Goal: Task Accomplishment & Management: Manage account settings

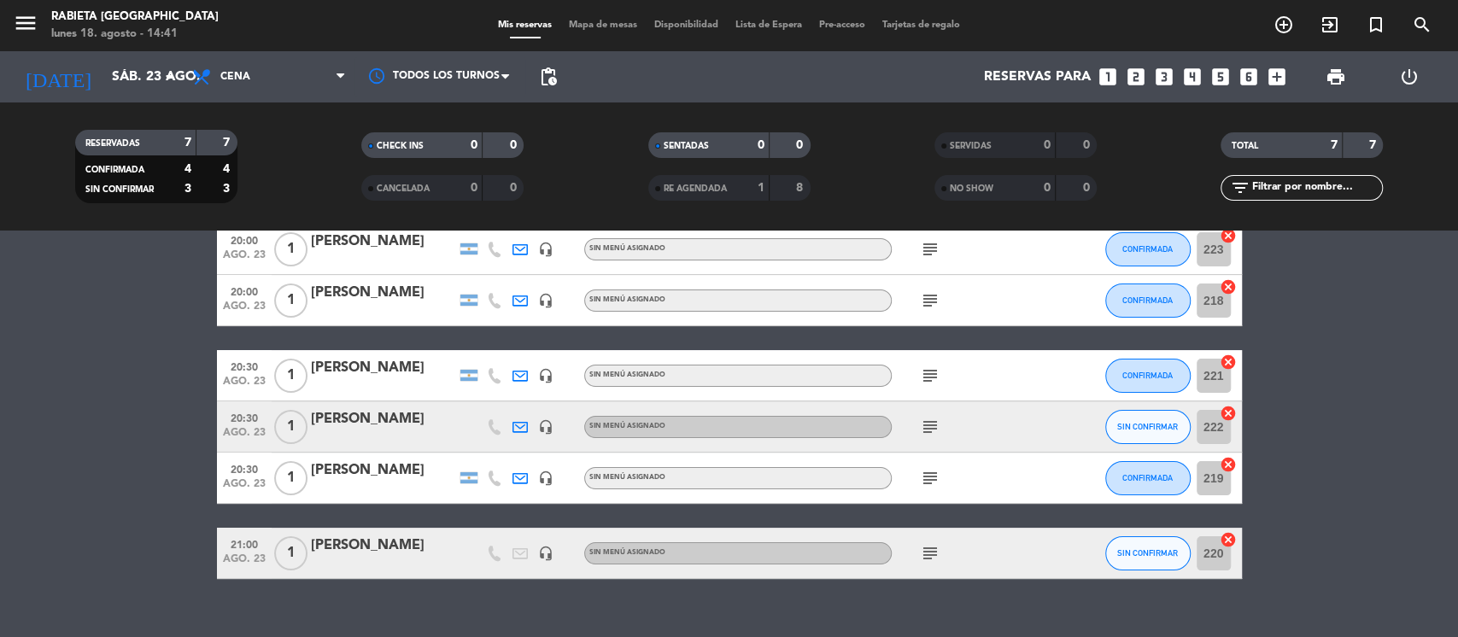
scroll to position [164, 0]
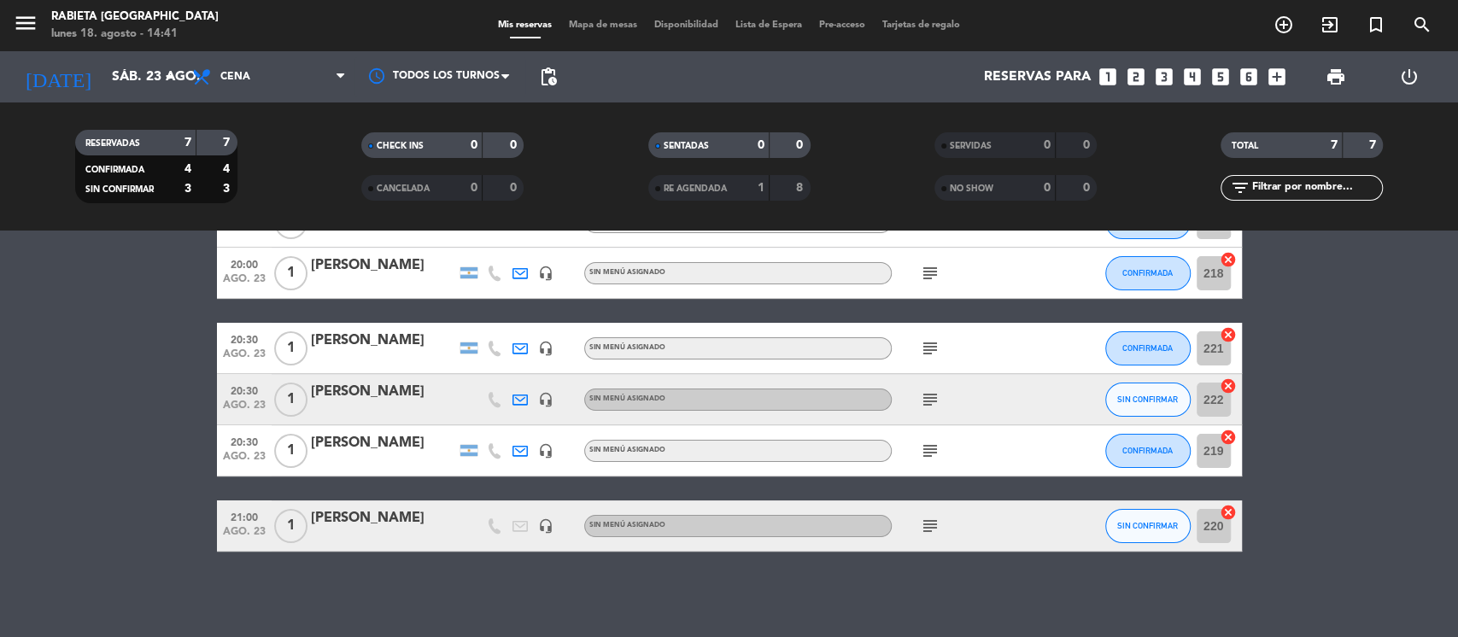
click at [404, 384] on div "[PERSON_NAME]" at bounding box center [383, 392] width 145 height 22
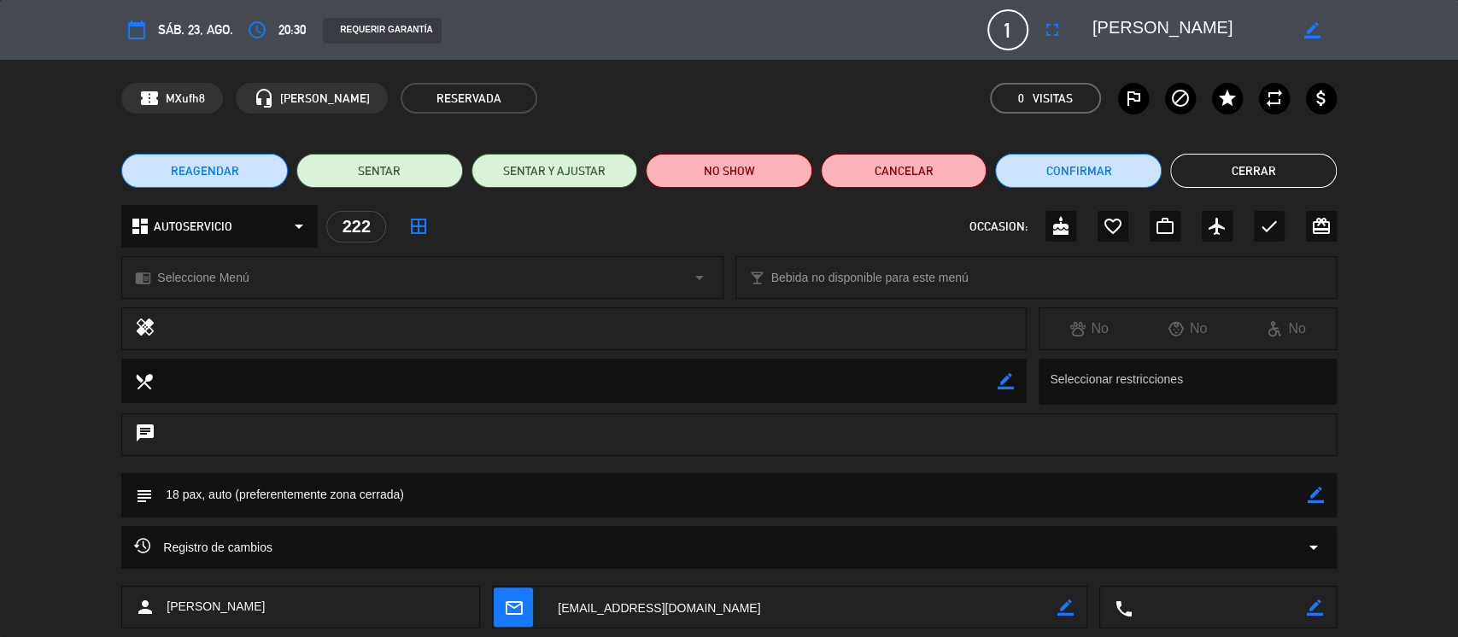
click at [1457, 343] on div "healing No No No" at bounding box center [729, 333] width 1458 height 51
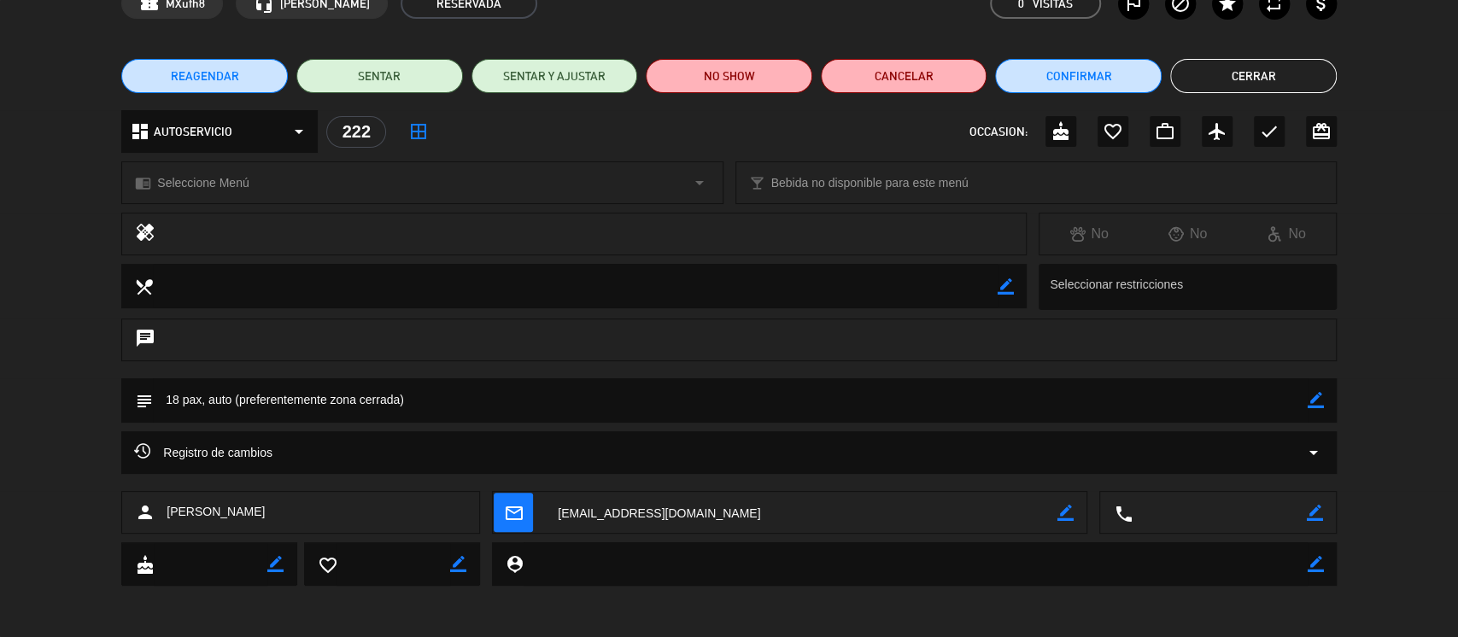
click at [983, 508] on textarea at bounding box center [801, 513] width 513 height 43
click at [1069, 506] on icon "border_color" at bounding box center [1066, 513] width 16 height 16
drag, startPoint x: 779, startPoint y: 519, endPoint x: 497, endPoint y: 490, distance: 283.4
click at [499, 489] on div "calendar_today sáb. 23, ago. access_time 20:30 REQUERIR GARANTÍA 1 [PERSON_NAME…" at bounding box center [729, 318] width 1458 height 637
paste textarea "[PERSON_NAME][EMAIL_ADDRESS][PERSON_NAME][DOMAIN_NAME]"
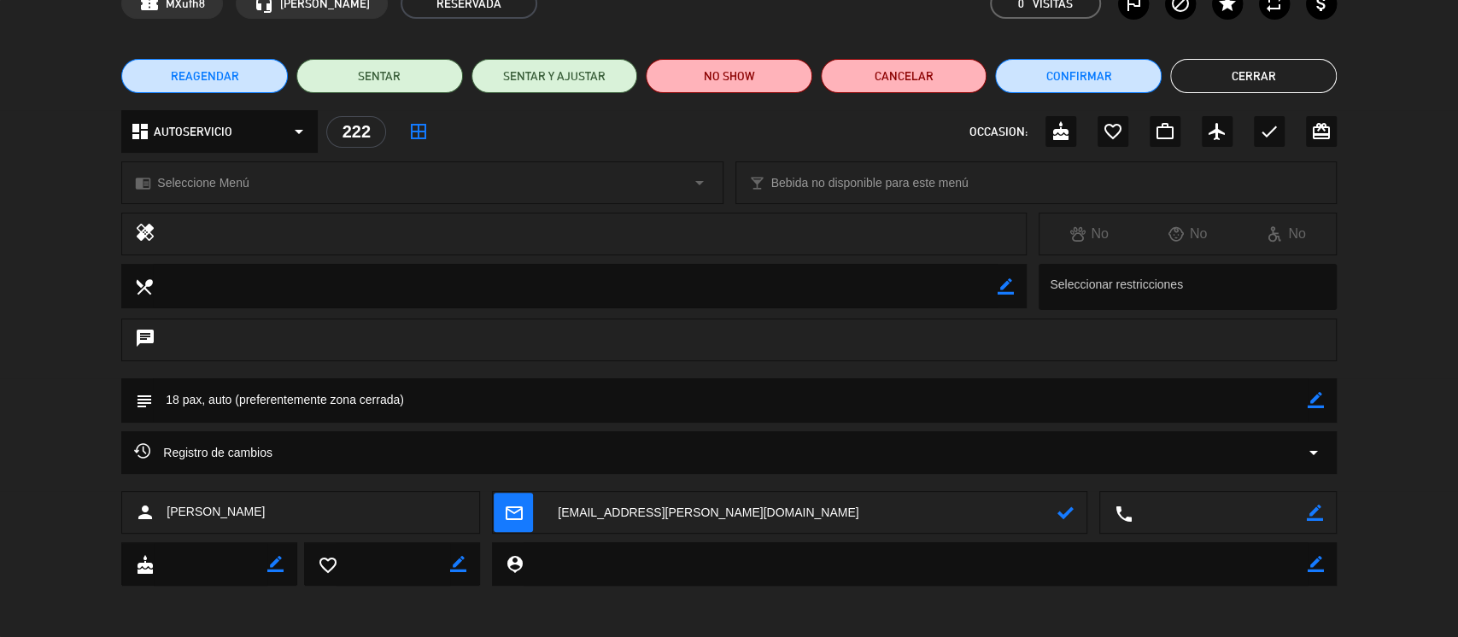
scroll to position [0, 0]
type textarea "[EMAIL_ADDRESS][PERSON_NAME][DOMAIN_NAME]"
click at [1058, 512] on icon at bounding box center [1066, 513] width 16 height 16
click at [507, 516] on icon "mail_outline" at bounding box center [513, 512] width 19 height 19
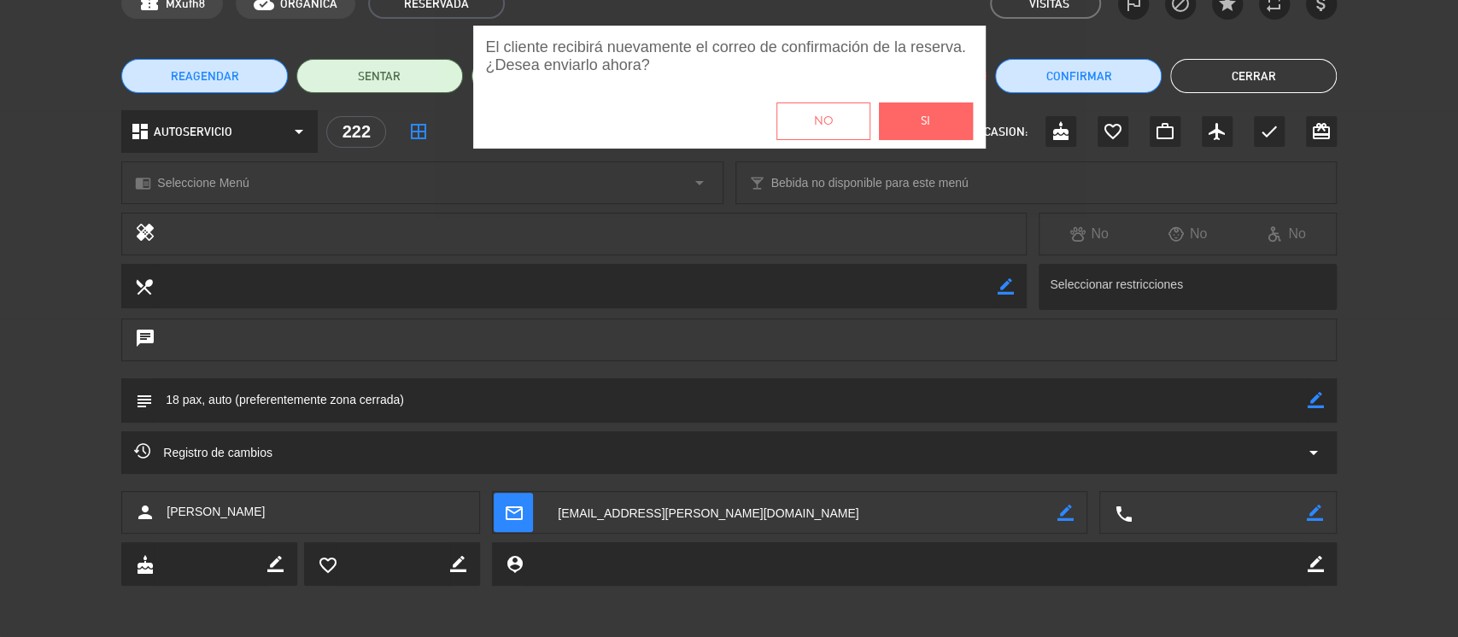
drag, startPoint x: 916, startPoint y: 124, endPoint x: 922, endPoint y: 135, distance: 12.6
click at [917, 123] on button "Si" at bounding box center [926, 122] width 94 height 38
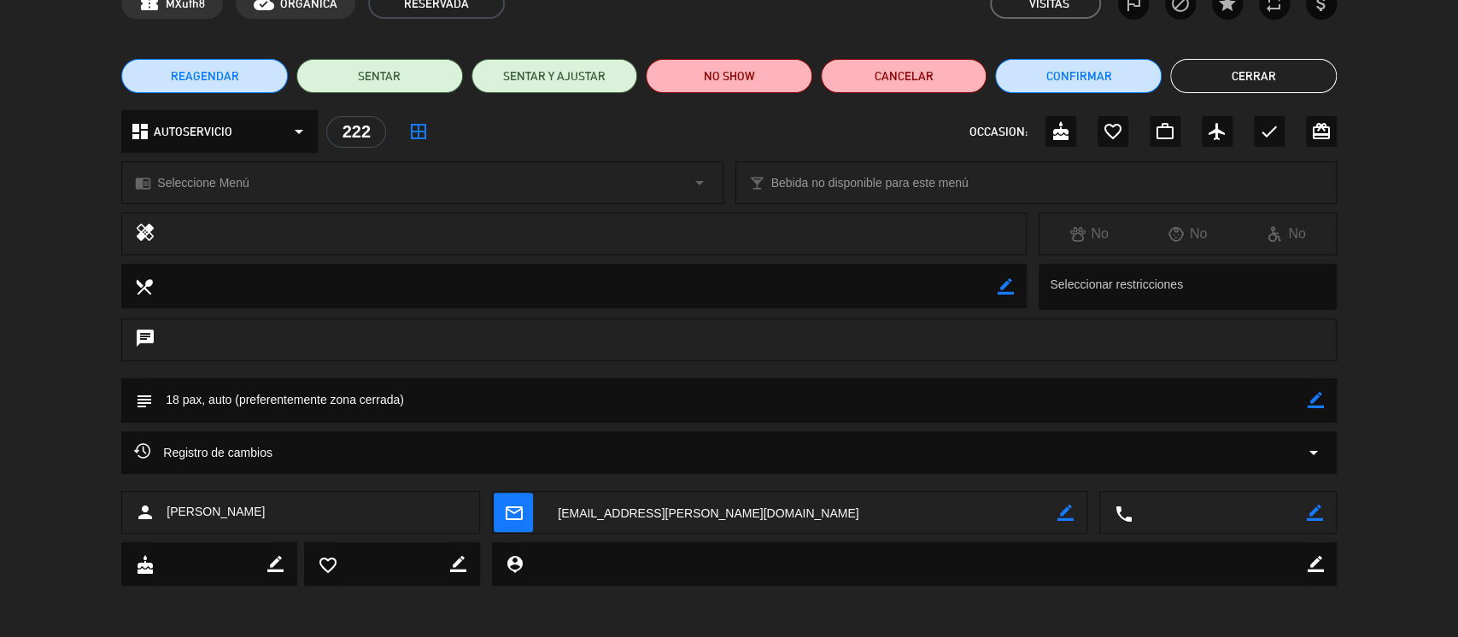
click at [1440, 292] on div "local_dining border_color Seleccionar restricciones" at bounding box center [729, 291] width 1458 height 55
click at [1300, 68] on button "Cerrar" at bounding box center [1254, 76] width 167 height 34
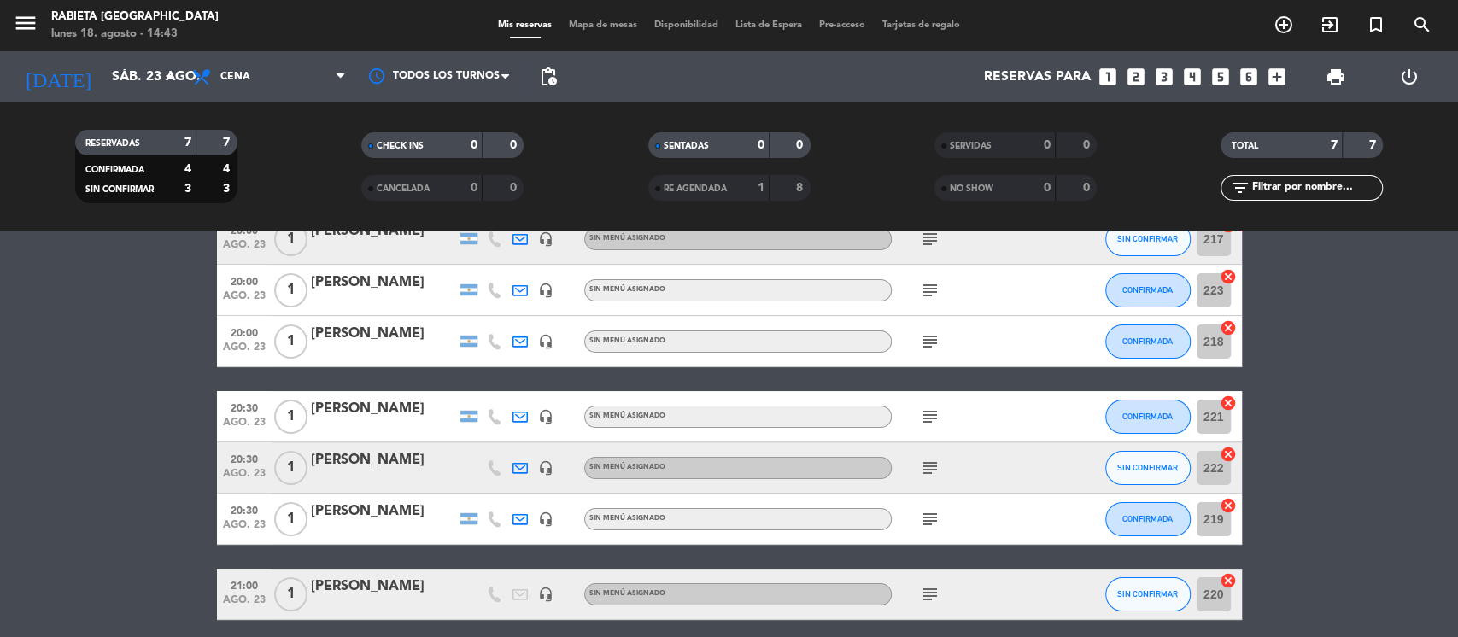
scroll to position [164, 0]
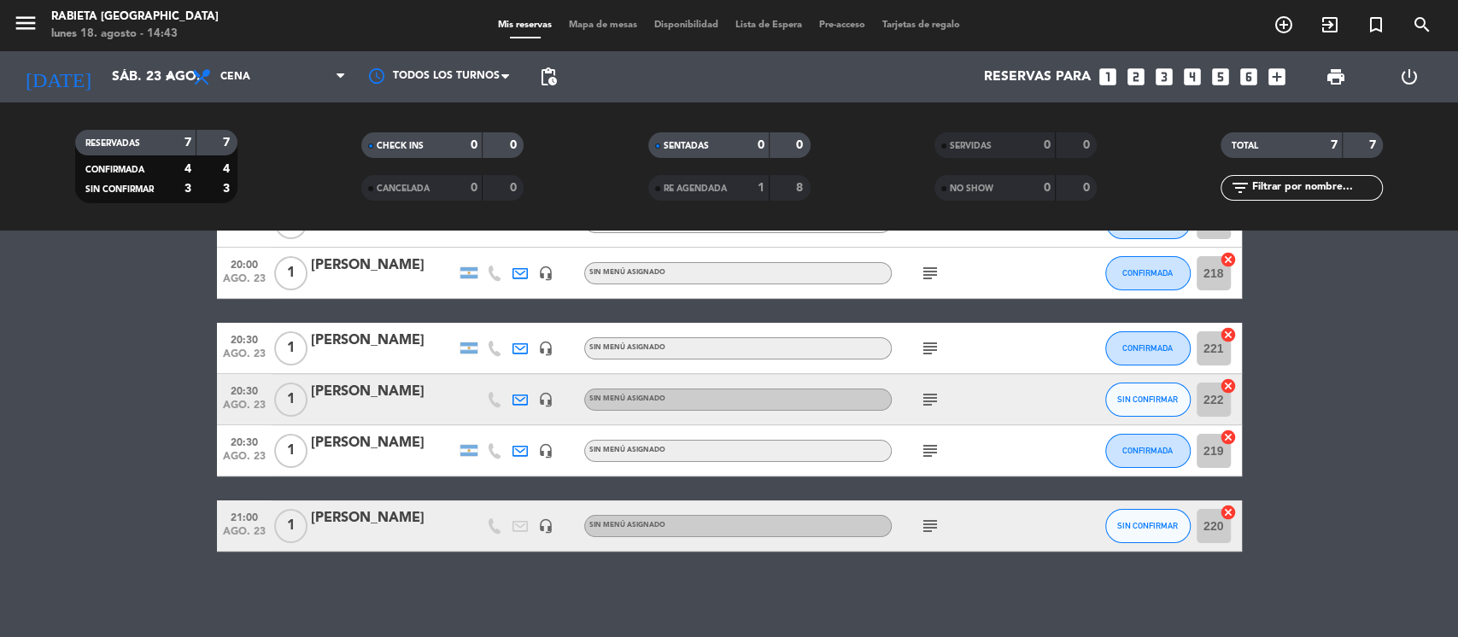
click at [924, 520] on icon "subject" at bounding box center [930, 526] width 21 height 21
click at [936, 449] on icon "subject" at bounding box center [930, 451] width 21 height 21
click at [924, 398] on icon "subject" at bounding box center [930, 400] width 21 height 21
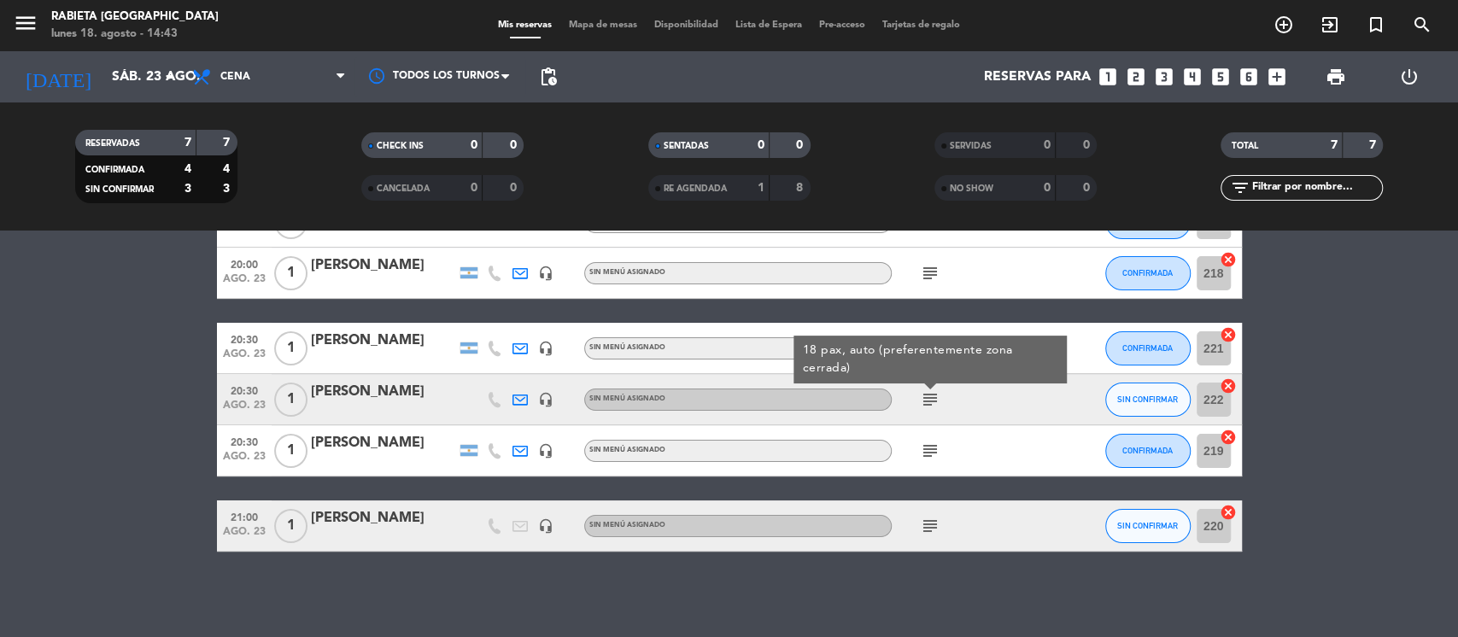
click at [1353, 317] on bookings-row "20:00 [DATE] 1 [PERSON_NAME] headset_mic Sin menú asignado subject SIN CONFIRMA…" at bounding box center [729, 348] width 1458 height 407
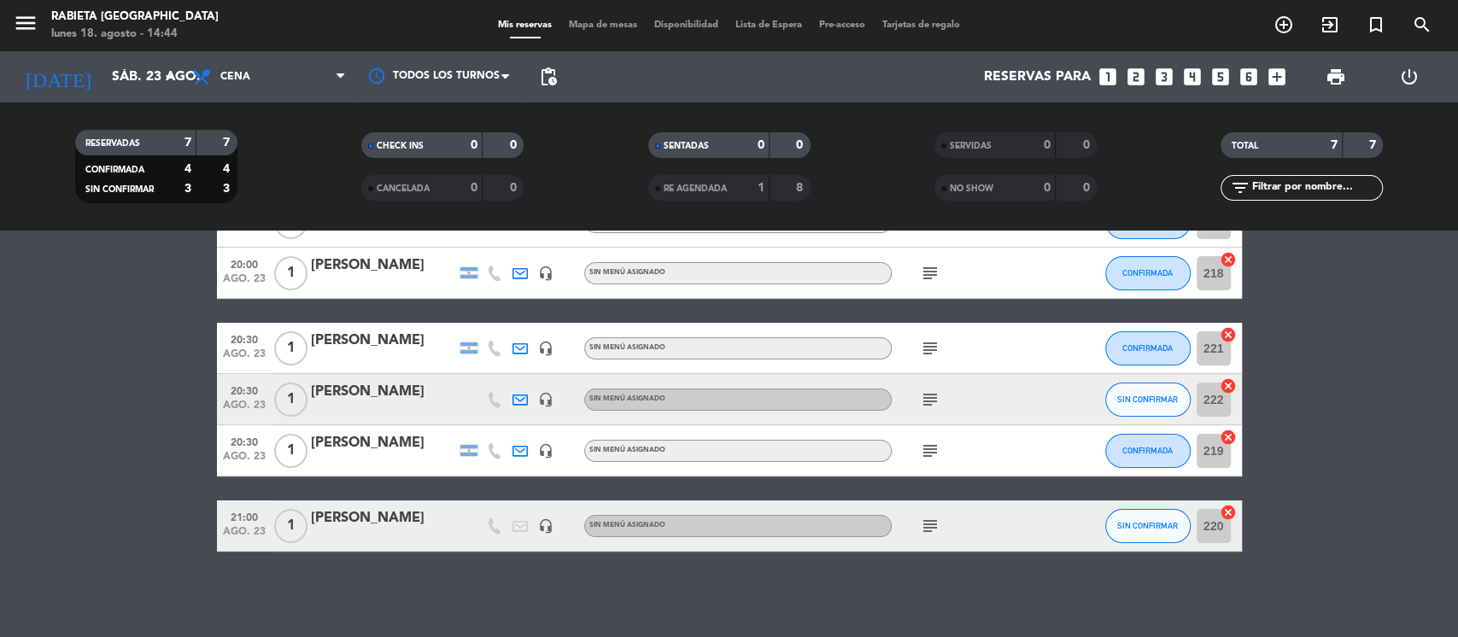
drag, startPoint x: 1425, startPoint y: 359, endPoint x: 951, endPoint y: 434, distance: 480.1
click at [1425, 359] on bookings-row "20:00 [DATE] 1 [PERSON_NAME] headset_mic Sin menú asignado subject SIN CONFIRMA…" at bounding box center [729, 348] width 1458 height 407
click at [1435, 419] on bookings-row "20:00 [DATE] 1 [PERSON_NAME] headset_mic Sin menú asignado subject SIN CONFIRMA…" at bounding box center [729, 348] width 1458 height 407
click at [1423, 500] on bookings-row "20:00 [DATE] 1 [PERSON_NAME] headset_mic Sin menú asignado subject SIN CONFIRMA…" at bounding box center [729, 348] width 1458 height 407
